Goal: Find specific page/section: Find specific page/section

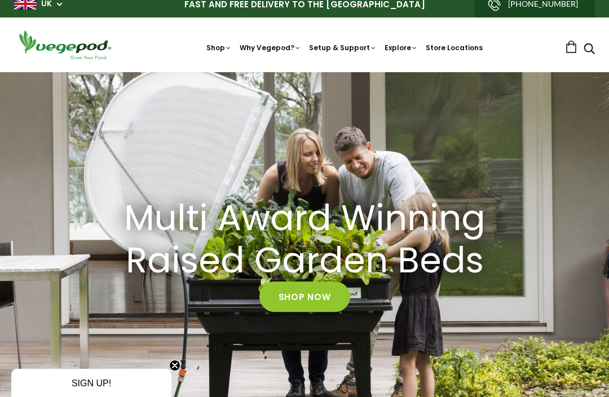
scroll to position [7, 0]
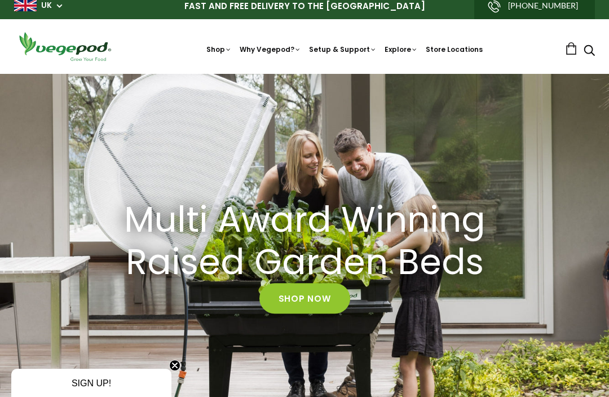
click at [467, 51] on link "Store Locations" at bounding box center [453, 50] width 57 height 10
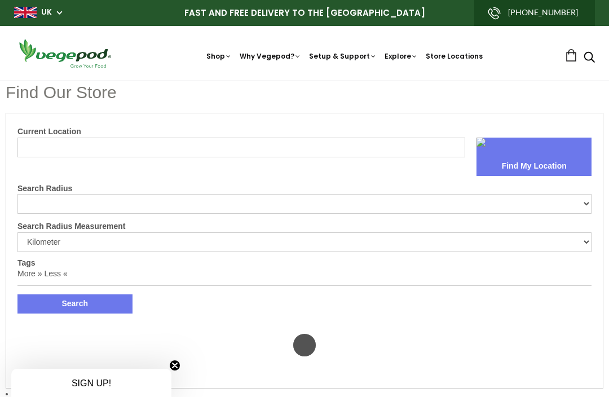
select select "m"
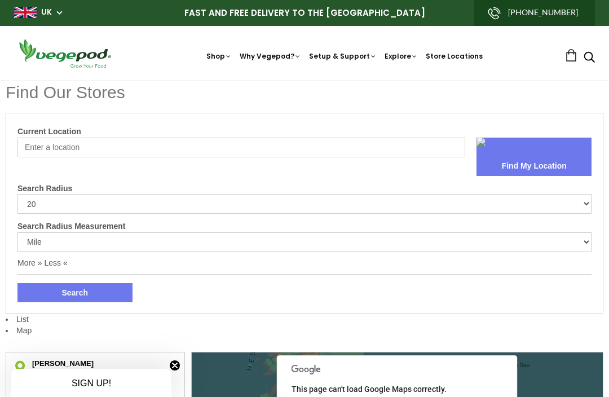
click at [48, 147] on input "Current Location" at bounding box center [240, 147] width 447 height 20
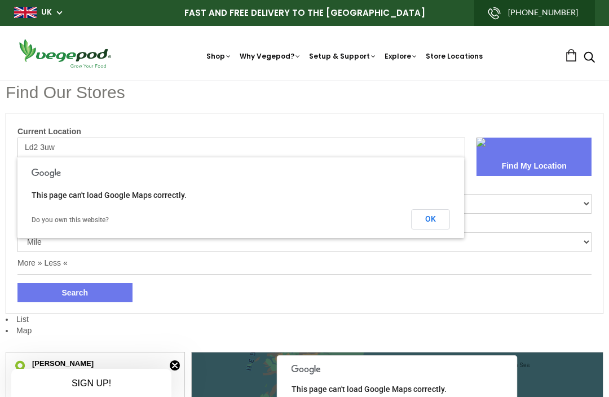
type input "Ld2 3uw"
click at [544, 159] on button "Find My Location" at bounding box center [533, 166] width 115 height 19
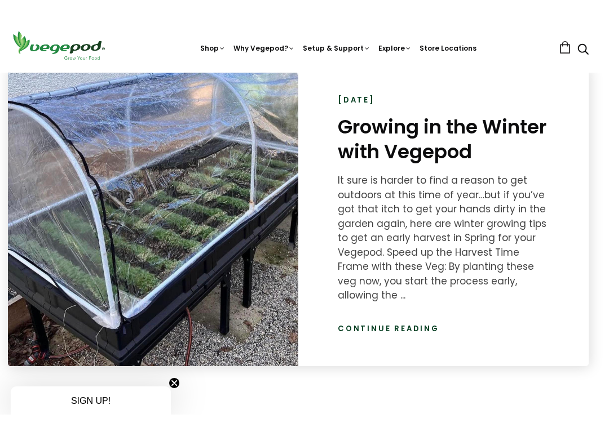
scroll to position [1507, 1]
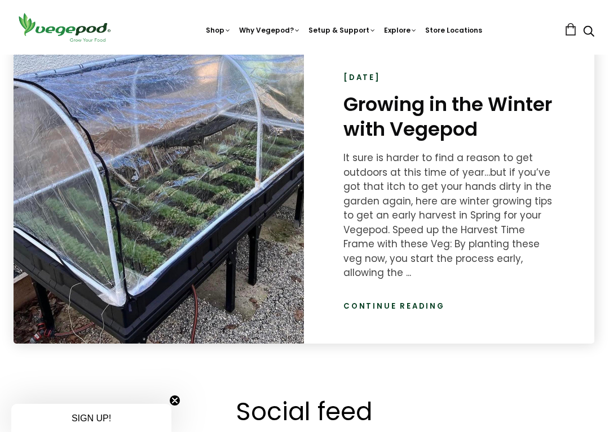
click at [413, 301] on link "Continue reading" at bounding box center [393, 306] width 101 height 11
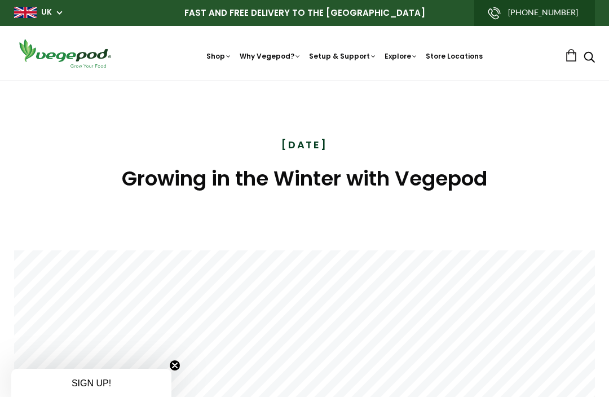
click at [304, 81] on img at bounding box center [304, 81] width 0 height 0
